Goal: Task Accomplishment & Management: Complete application form

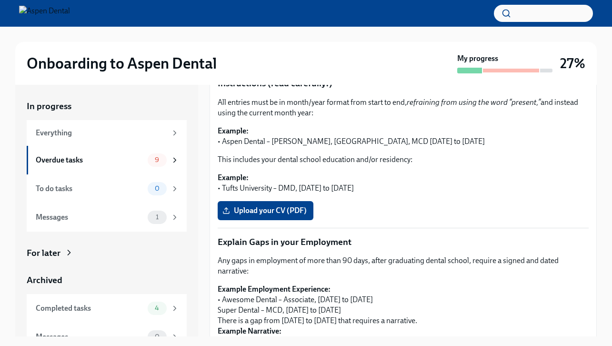
scroll to position [182, 0]
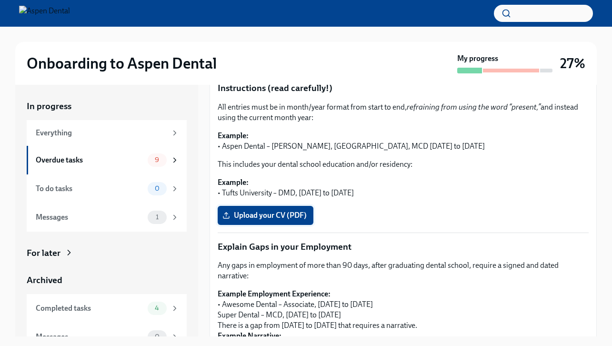
click at [291, 218] on span "Upload your CV (PDF)" at bounding box center [265, 216] width 82 height 10
click at [0, 0] on input "Upload your CV (PDF)" at bounding box center [0, 0] width 0 height 0
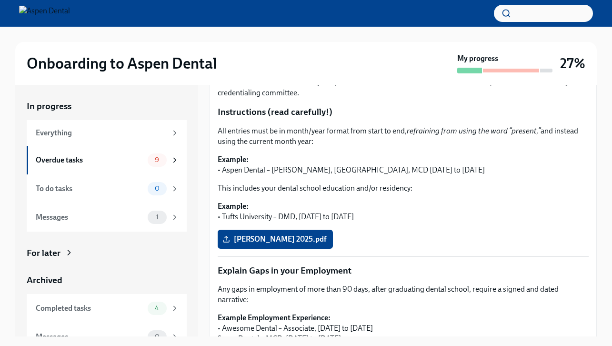
scroll to position [177, 0]
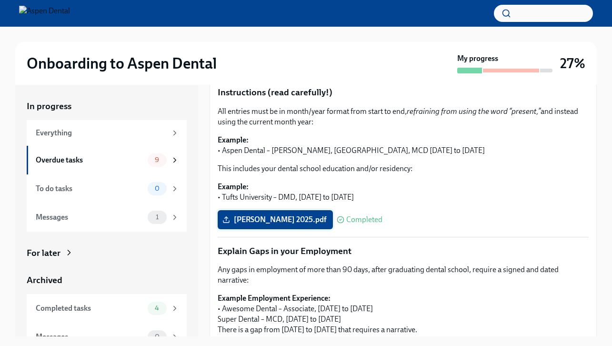
click at [296, 220] on span "[PERSON_NAME] 2025.pdf" at bounding box center [275, 220] width 102 height 10
click at [0, 0] on input "[PERSON_NAME] 2025.pdf" at bounding box center [0, 0] width 0 height 0
click at [286, 220] on span "[PERSON_NAME] 2025.pdf" at bounding box center [275, 220] width 102 height 10
click at [0, 0] on input "[PERSON_NAME] 2025.pdf" at bounding box center [0, 0] width 0 height 0
click at [225, 220] on icon at bounding box center [227, 220] width 8 height 8
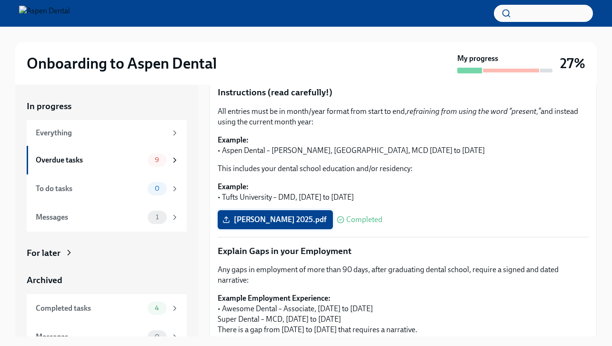
click at [0, 0] on input "[PERSON_NAME] 2025.pdf" at bounding box center [0, 0] width 0 height 0
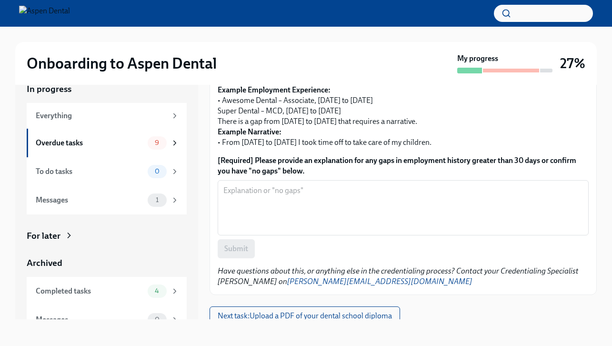
scroll to position [375, 0]
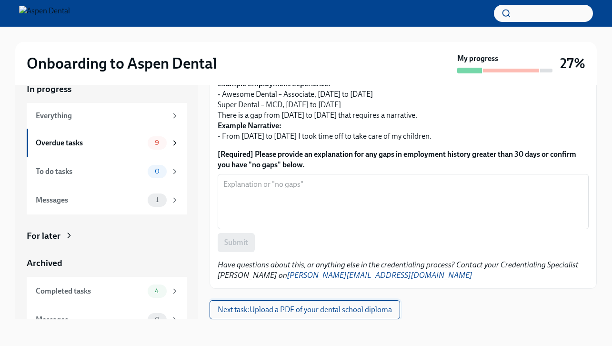
click at [356, 309] on span "Next task : Upload a PDF of your dental school diploma" at bounding box center [305, 310] width 174 height 10
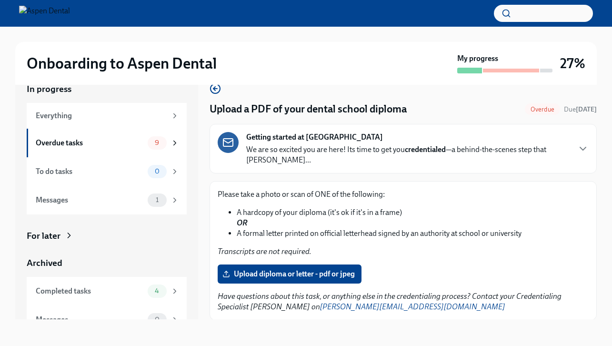
scroll to position [31, 0]
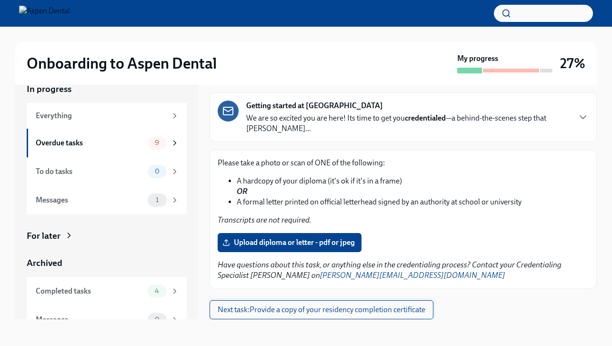
click at [340, 309] on span "Next task : Provide a copy of your residency completion certificate" at bounding box center [322, 310] width 208 height 10
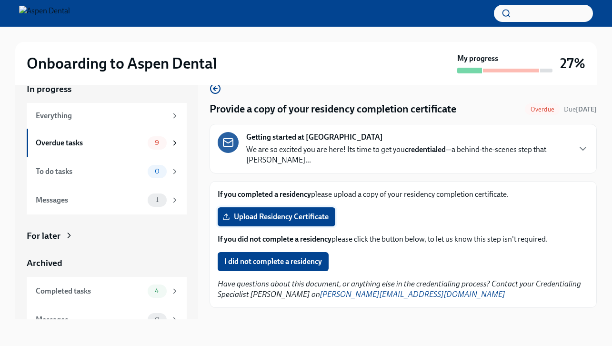
click at [316, 216] on span "Upload Residency Certificate" at bounding box center [276, 217] width 104 height 10
click at [0, 0] on input "Upload Residency Certificate" at bounding box center [0, 0] width 0 height 0
click at [318, 219] on span "Upload Residency Certificate" at bounding box center [276, 217] width 104 height 10
click at [0, 0] on input "Upload Residency Certificate" at bounding box center [0, 0] width 0 height 0
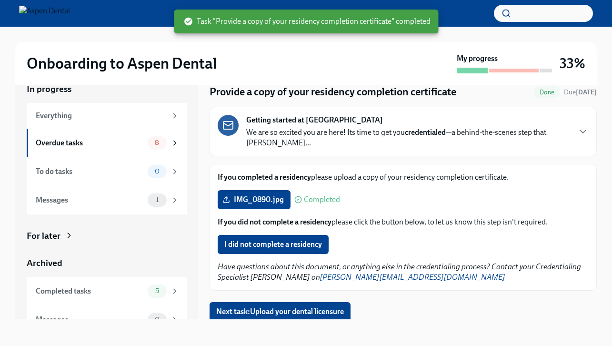
scroll to position [19, 0]
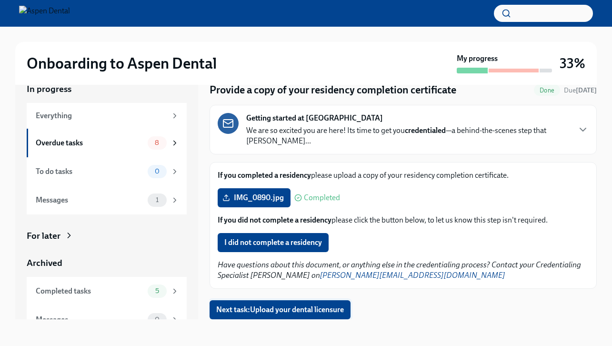
click at [322, 312] on span "Next task : Upload your dental licensure" at bounding box center [280, 310] width 128 height 10
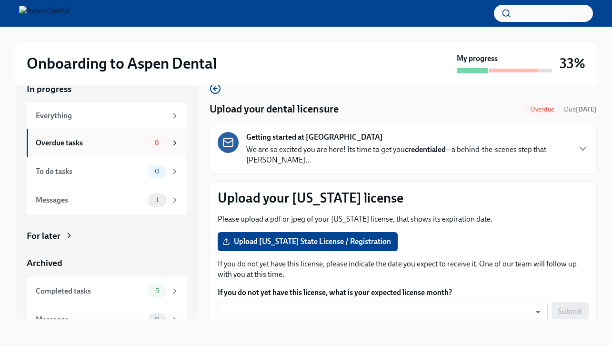
click at [132, 145] on div "Overdue tasks" at bounding box center [90, 143] width 108 height 10
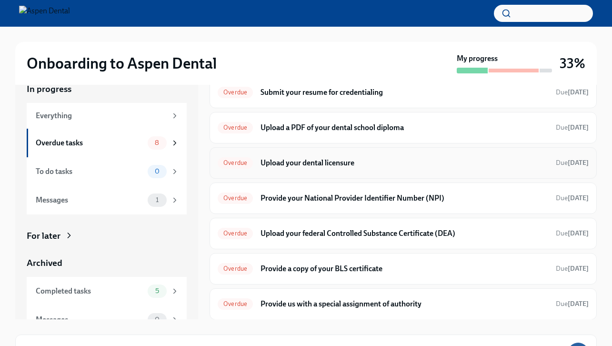
scroll to position [61, 0]
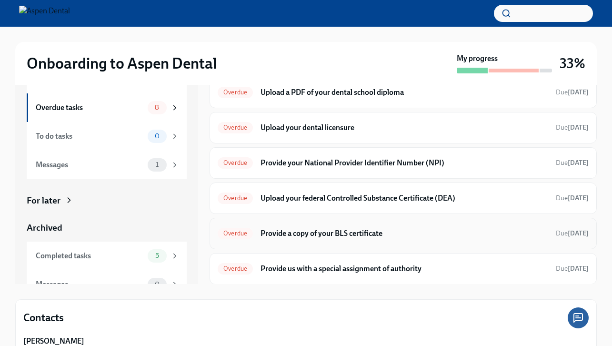
click at [427, 234] on h6 "Provide a copy of your BLS certificate" at bounding box center [405, 233] width 288 height 10
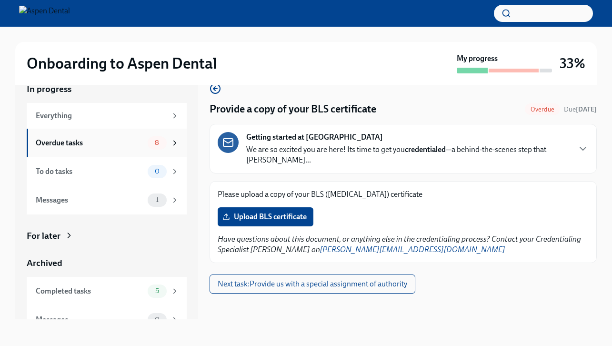
click at [30, 149] on div "Overdue tasks 8" at bounding box center [107, 143] width 160 height 29
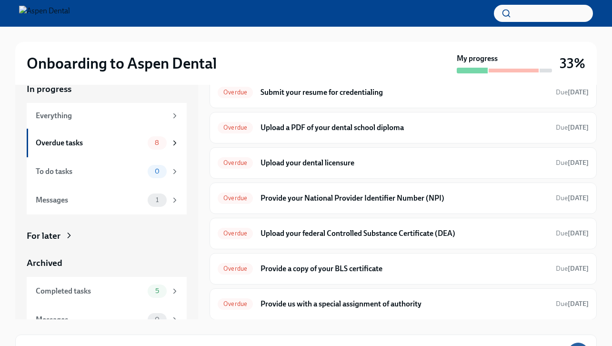
scroll to position [20, 0]
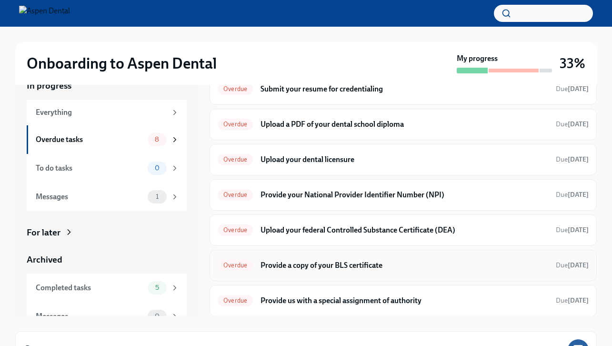
click at [282, 271] on div "Overdue Provide a copy of your BLS certificate Due [DATE]" at bounding box center [403, 265] width 371 height 15
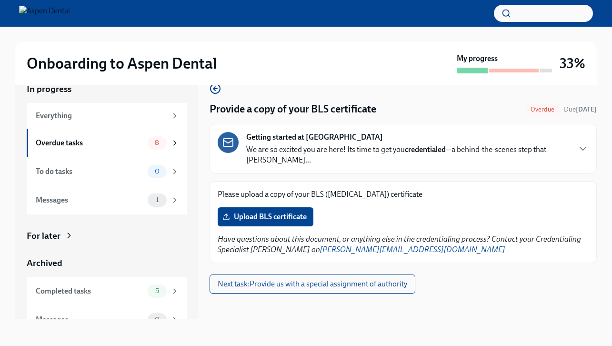
scroll to position [17, 0]
click at [290, 221] on span "Upload BLS certificate" at bounding box center [265, 217] width 82 height 10
click at [0, 0] on input "Upload BLS certificate" at bounding box center [0, 0] width 0 height 0
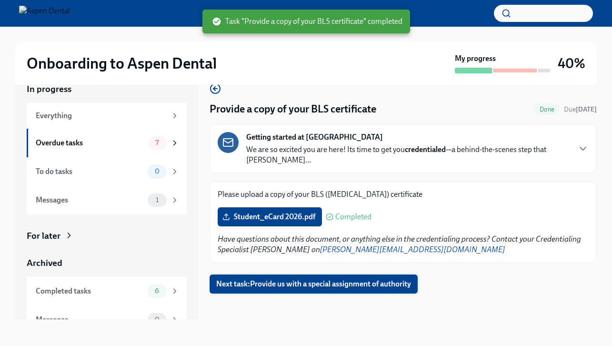
click at [397, 280] on span "Next task : Provide us with a special assignment of authority" at bounding box center [313, 284] width 195 height 10
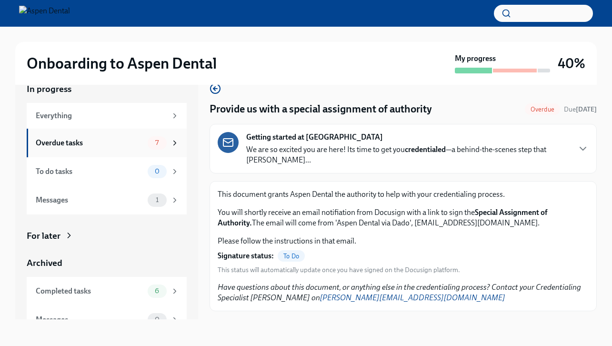
click at [163, 142] on span "7" at bounding box center [157, 142] width 15 height 7
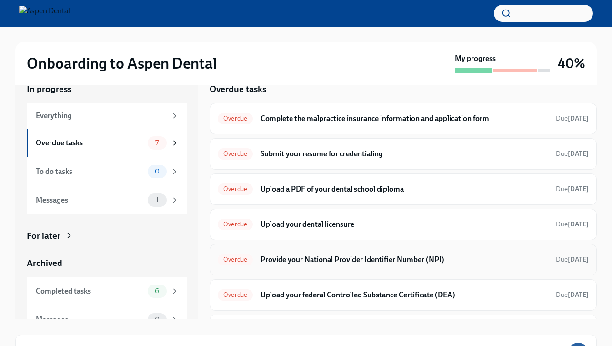
scroll to position [26, 0]
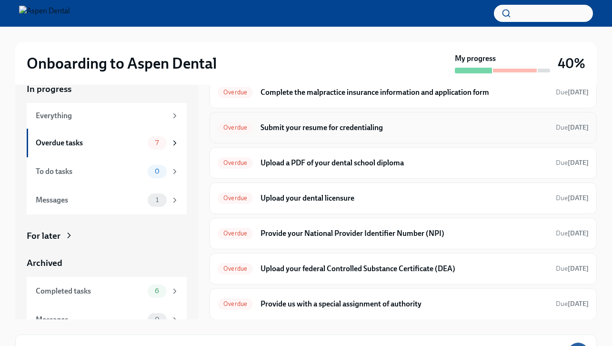
click at [385, 124] on h6 "Submit your resume for credentialing" at bounding box center [405, 127] width 288 height 10
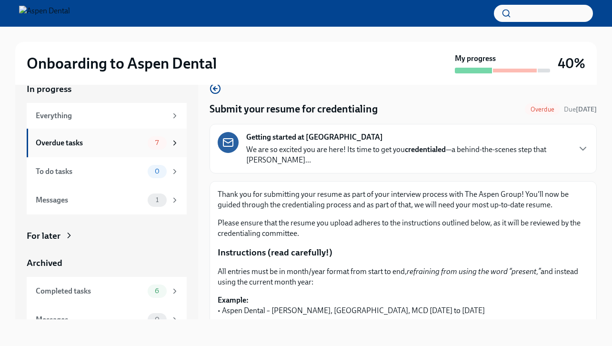
click at [155, 146] on div "7" at bounding box center [157, 142] width 19 height 13
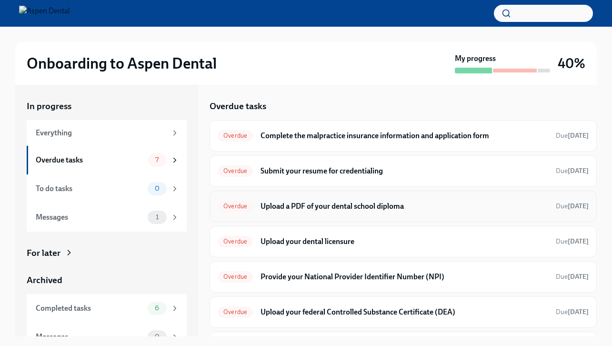
scroll to position [26, 0]
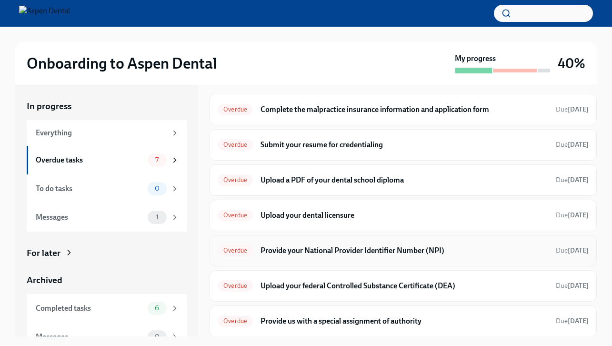
click at [340, 246] on h6 "Provide your National Provider Identifier Number (NPI)" at bounding box center [405, 250] width 288 height 10
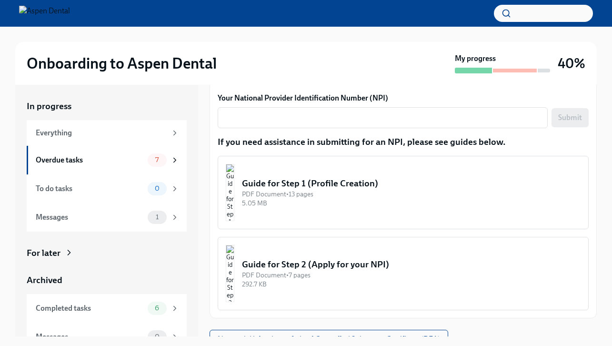
scroll to position [144, 0]
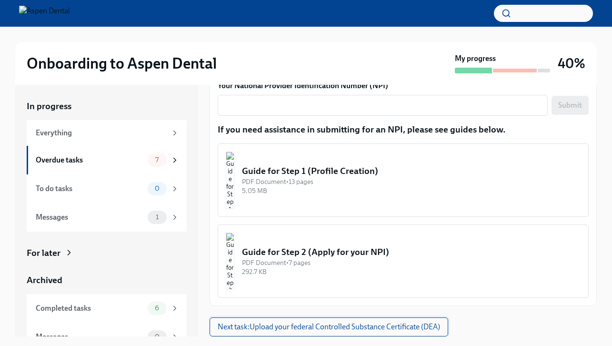
click at [335, 328] on span "Next task : Upload your federal Controlled Substance Certificate (DEA)" at bounding box center [329, 327] width 223 height 10
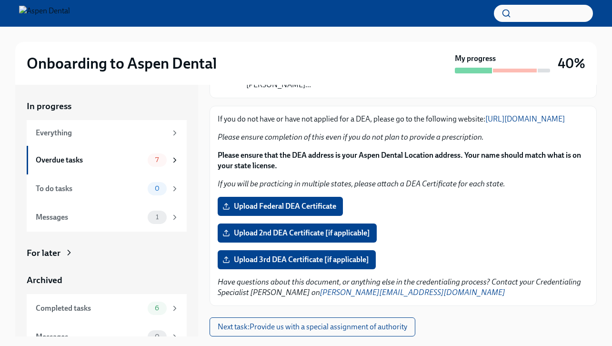
scroll to position [17, 0]
